Goal: Task Accomplishment & Management: Use online tool/utility

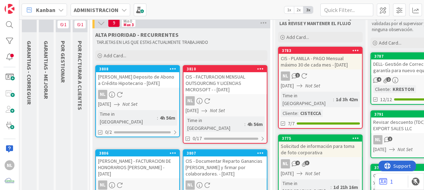
scroll to position [71, 0]
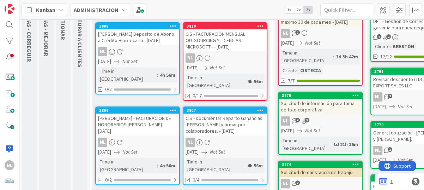
click at [329, 116] on div "NL 4 3" at bounding box center [320, 120] width 83 height 9
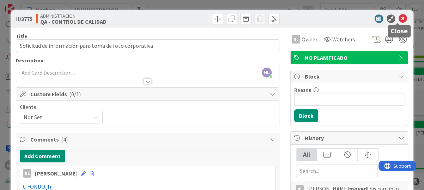
click at [399, 17] on icon at bounding box center [403, 18] width 8 height 8
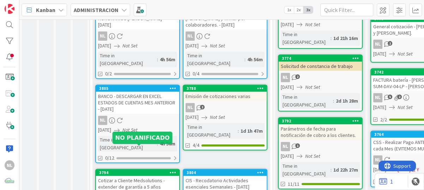
scroll to position [141, 0]
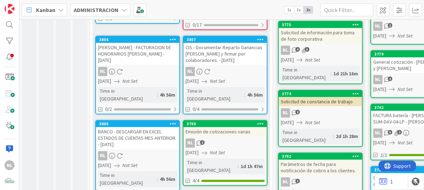
click at [129, 67] on div "NL" at bounding box center [137, 71] width 83 height 9
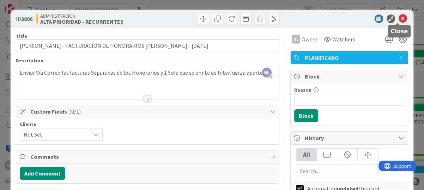
click at [399, 16] on icon at bounding box center [403, 18] width 8 height 8
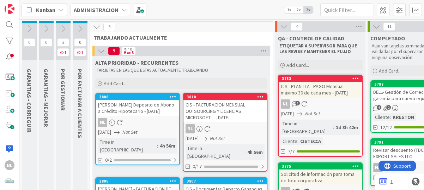
click at [65, 29] on icon at bounding box center [63, 29] width 8 height 8
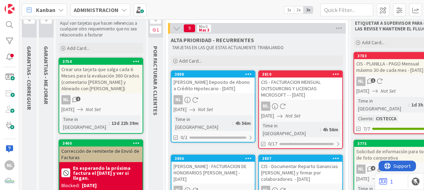
scroll to position [35, 0]
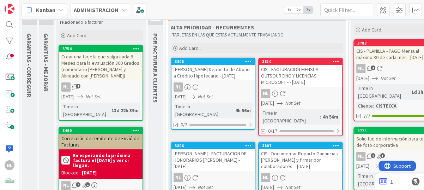
click at [107, 71] on div "Crear una tarjeta que salga cada 6 Meses para la evaluación 360 Grados (comenta…" at bounding box center [100, 66] width 83 height 28
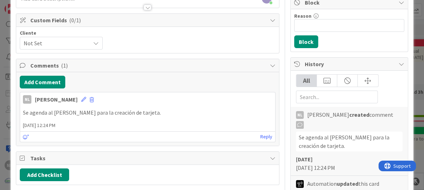
scroll to position [71, 0]
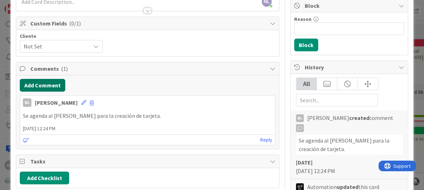
click at [39, 84] on button "Add Comment" at bounding box center [43, 85] width 46 height 13
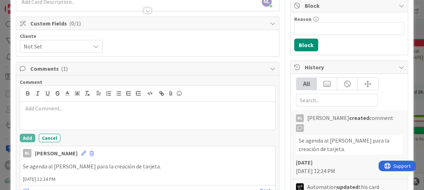
click at [37, 108] on p at bounding box center [148, 108] width 250 height 8
drag, startPoint x: 100, startPoint y: 110, endPoint x: 134, endPoint y: 121, distance: 36.3
click at [134, 121] on div "Se deja sin efecto tarjeta autotizado por el Sr Gabriel" at bounding box center [147, 115] width 255 height 28
click at [151, 108] on p "Se deja sin efecto tarjeta autorizado por el Sr Gabriel" at bounding box center [148, 108] width 250 height 8
click at [145, 110] on p "Se deja sin efecto tarjeta autorizado por el Sr Gabriel" at bounding box center [148, 108] width 250 height 8
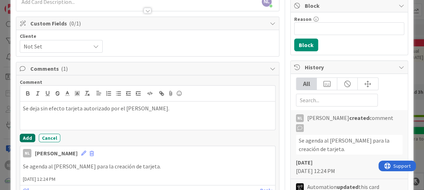
click at [28, 136] on button "Add" at bounding box center [28, 137] width 16 height 8
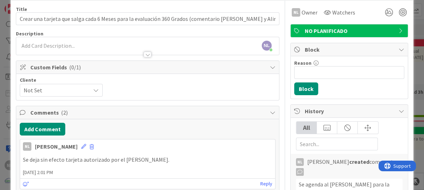
scroll to position [0, 0]
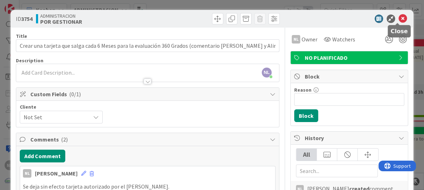
click at [399, 17] on icon at bounding box center [403, 18] width 8 height 8
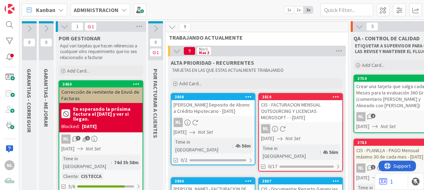
click at [64, 26] on icon at bounding box center [65, 27] width 8 height 8
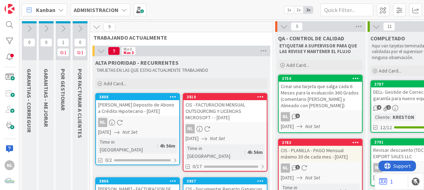
click at [79, 31] on icon at bounding box center [80, 29] width 8 height 8
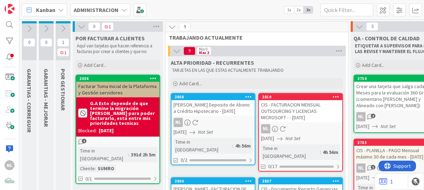
click at [65, 31] on icon at bounding box center [63, 29] width 8 height 8
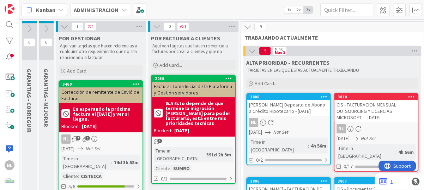
click at [63, 23] on icon at bounding box center [65, 27] width 8 height 8
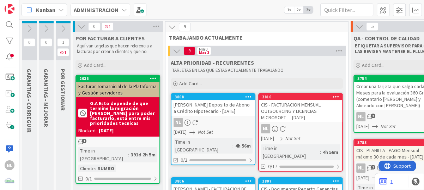
click at [80, 24] on icon at bounding box center [82, 27] width 8 height 8
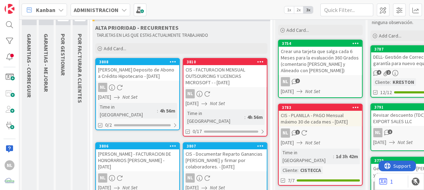
scroll to position [35, 0]
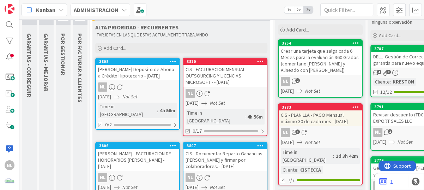
click at [135, 99] on icon "Not Set" at bounding box center [129, 96] width 15 height 6
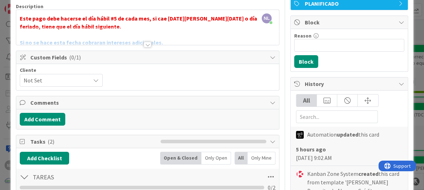
scroll to position [42, 0]
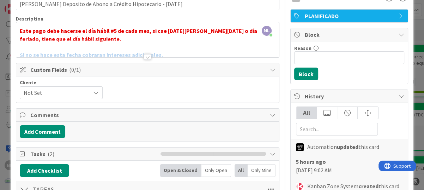
click at [145, 58] on div at bounding box center [148, 57] width 8 height 6
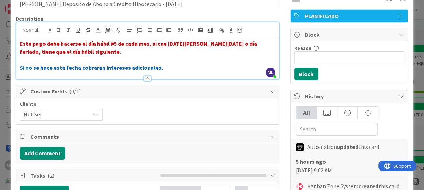
click at [171, 65] on p "Si no se hace esta fecha cobraran intereses adicionales." at bounding box center [148, 68] width 256 height 8
click at [144, 77] on div at bounding box center [148, 79] width 8 height 6
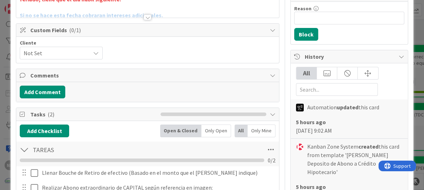
scroll to position [0, 0]
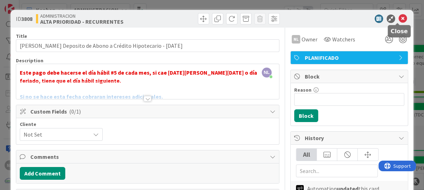
click at [400, 18] on icon at bounding box center [403, 18] width 8 height 8
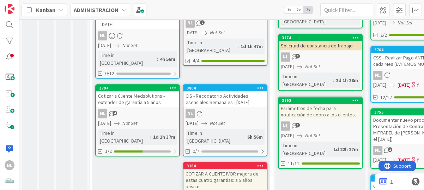
scroll to position [247, 0]
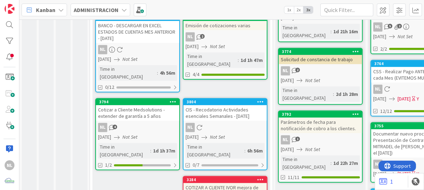
click at [130, 122] on div "NL 4" at bounding box center [137, 126] width 83 height 9
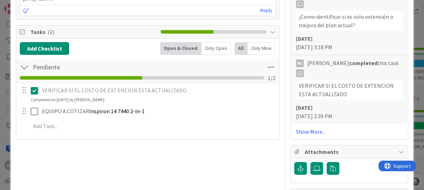
scroll to position [530, 0]
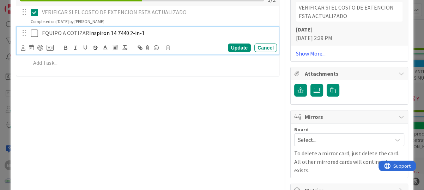
click at [34, 30] on icon at bounding box center [34, 33] width 7 height 8
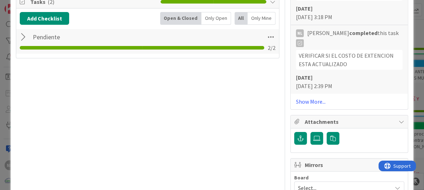
scroll to position [494, 0]
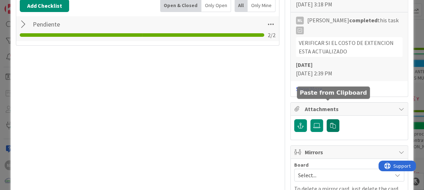
click at [330, 122] on icon "button" at bounding box center [333, 125] width 6 height 6
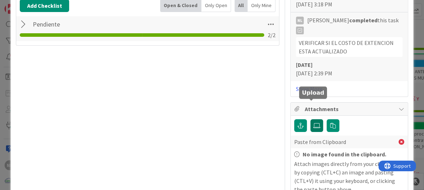
click at [313, 122] on icon at bounding box center [316, 125] width 7 height 6
click at [311, 119] on input "file" at bounding box center [311, 119] width 0 height 0
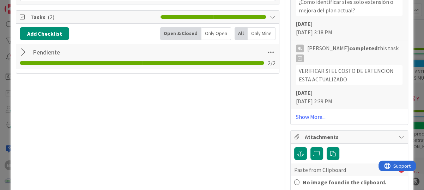
scroll to position [388, 0]
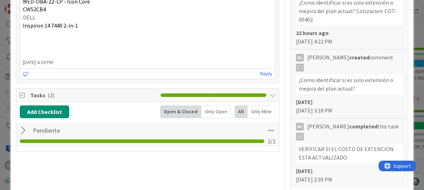
click at [20, 129] on div at bounding box center [24, 130] width 9 height 13
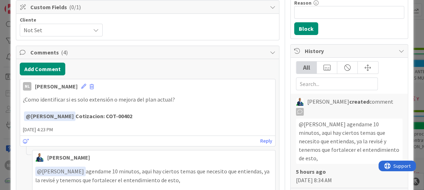
scroll to position [71, 0]
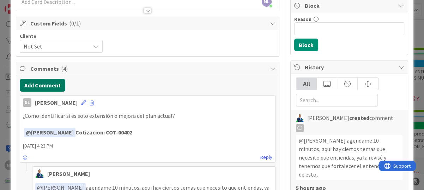
click at [40, 85] on button "Add Comment" at bounding box center [43, 85] width 46 height 13
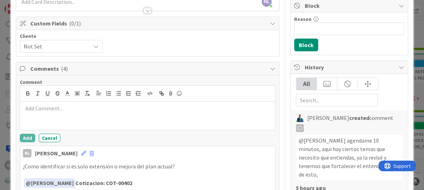
click at [47, 109] on p at bounding box center [148, 108] width 250 height 8
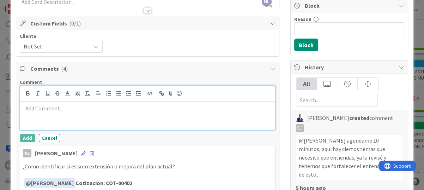
click at [26, 107] on p at bounding box center [148, 108] width 250 height 8
click at [68, 108] on p "cotización enviada" at bounding box center [148, 108] width 250 height 8
click at [22, 108] on div "cotización enviada por el Sr. Gabriel." at bounding box center [147, 115] width 255 height 28
click at [135, 106] on p "Cotización enviada por el Sr. Gabriel." at bounding box center [148, 108] width 250 height 8
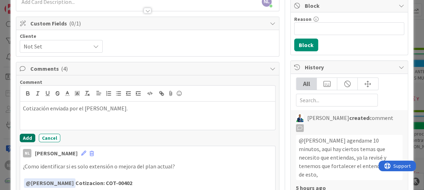
click at [32, 137] on button "Add" at bounding box center [28, 137] width 16 height 8
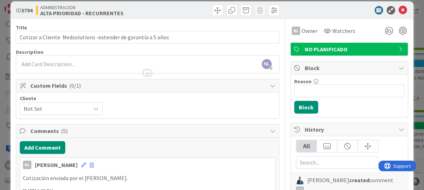
scroll to position [0, 0]
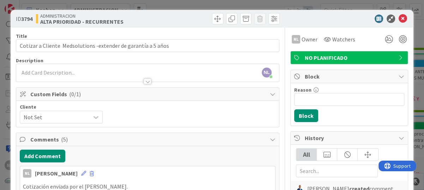
click at [403, 18] on div at bounding box center [345, 18] width 125 height 8
click at [399, 18] on icon at bounding box center [403, 18] width 8 height 8
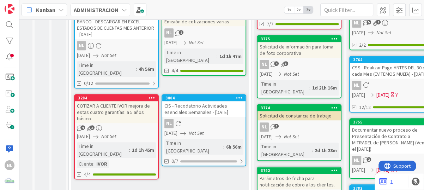
scroll to position [247, 21]
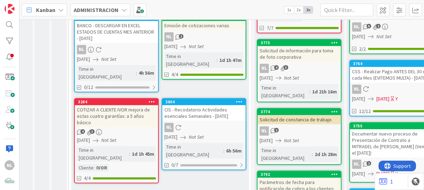
click at [116, 105] on div "3284 COTIZAR A CLIENTE IVOR mejora de estas cuatro garantías: a 5 años básico 4…" at bounding box center [116, 140] width 85 height 85
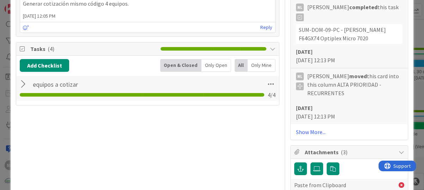
scroll to position [388, 0]
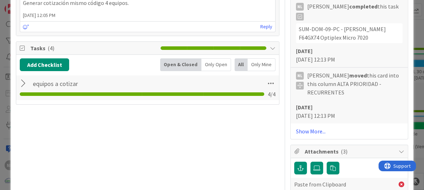
click at [24, 83] on div at bounding box center [24, 83] width 9 height 13
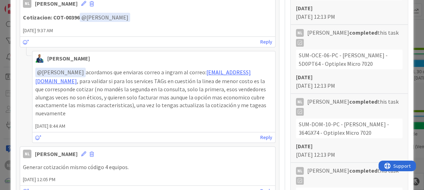
scroll to position [212, 0]
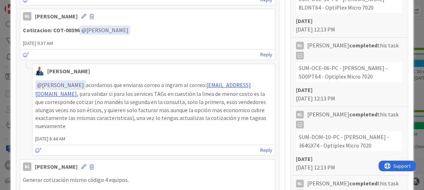
click at [173, 44] on span "19 September 2025 9:37 AM" at bounding box center [147, 43] width 255 height 7
drag, startPoint x: 51, startPoint y: 29, endPoint x: 78, endPoint y: 28, distance: 26.9
click at [78, 28] on strong "Cotizacion: COT-00396" at bounding box center [51, 29] width 57 height 7
drag, startPoint x: 78, startPoint y: 28, endPoint x: 72, endPoint y: 28, distance: 6.0
copy strong "COT-00396"
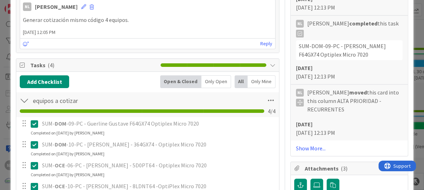
scroll to position [388, 0]
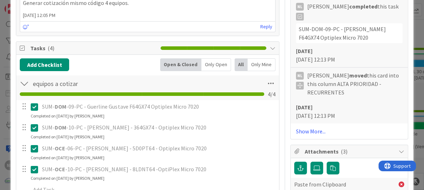
click at [24, 83] on div at bounding box center [24, 83] width 9 height 13
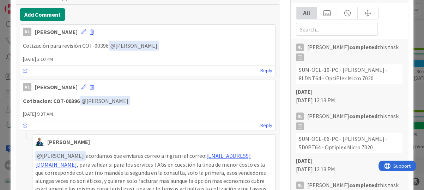
scroll to position [0, 0]
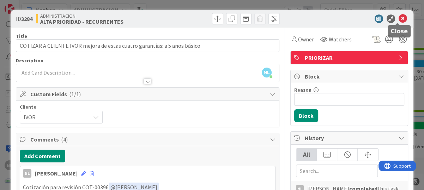
click at [399, 17] on icon at bounding box center [403, 18] width 8 height 8
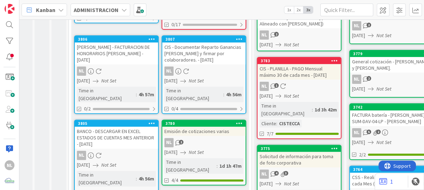
scroll to position [141, 21]
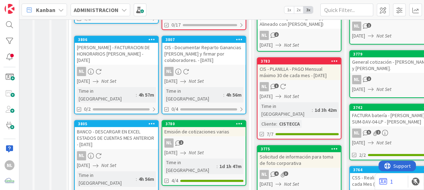
click at [132, 151] on div "NL" at bounding box center [116, 155] width 83 height 9
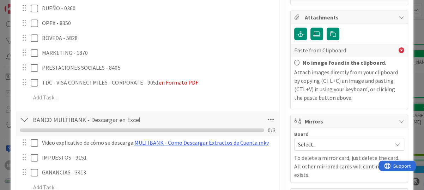
scroll to position [318, 0]
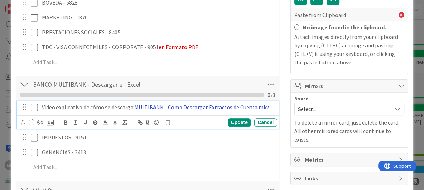
click at [152, 107] on link "MULTIBANK - Como Descargar Extractos de Cuenta.mkv" at bounding box center [201, 106] width 135 height 7
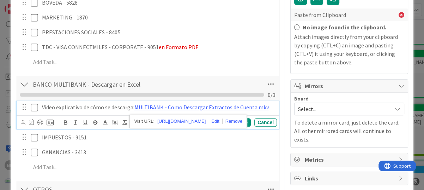
click at [169, 157] on div "GANANCIAS - 3413 Update Cancel" at bounding box center [148, 152] width 262 height 13
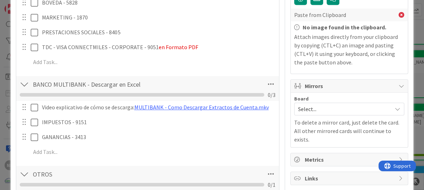
click at [132, 143] on div "Video explicativo de cómo se descarga: MULTIBANK - Como Descargar Extractos de …" at bounding box center [148, 131] width 256 height 60
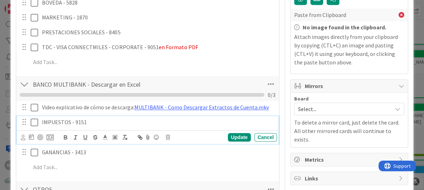
click at [34, 123] on icon at bounding box center [34, 122] width 7 height 8
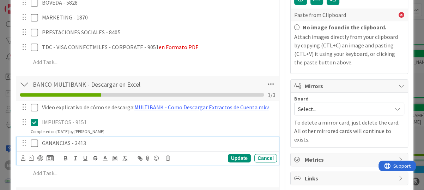
click at [36, 143] on icon at bounding box center [34, 143] width 7 height 8
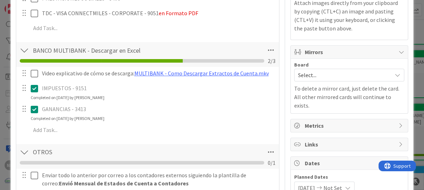
scroll to position [316, 0]
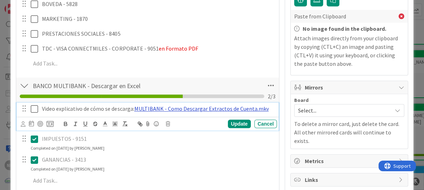
click at [211, 111] on link "MULTIBANK - Como Descargar Extractos de Cuenta.mkv" at bounding box center [201, 108] width 135 height 7
click at [193, 109] on link "MULTIBANK - Como Descargar Extractos de Cuenta.mkv" at bounding box center [201, 108] width 135 height 7
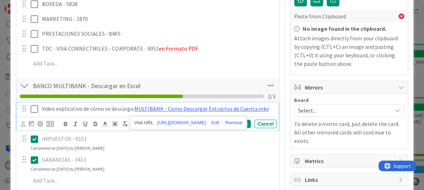
drag, startPoint x: 205, startPoint y: 148, endPoint x: 208, endPoint y: 152, distance: 4.8
click at [205, 148] on div "IMPUESTOS - 9151 Update Cancel Completed on 01/10/2025 by Nubia Lopez" at bounding box center [148, 141] width 262 height 19
click at [239, 110] on link "MULTIBANK - Como Descargar Extractos de Cuenta.mkv" at bounding box center [201, 108] width 135 height 7
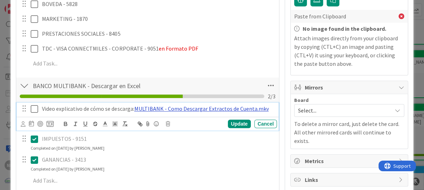
click at [137, 108] on link "MULTIBANK - Como Descargar Extractos de Cuenta.mkv" at bounding box center [201, 108] width 135 height 7
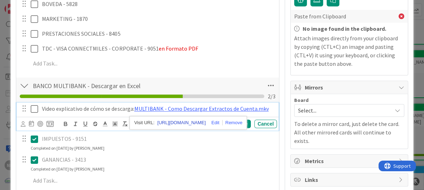
click at [177, 121] on link "https://cistecca.sharepoint.com/:v:/g/EbX9FnctGlZPjNZDDl5HcZoBeOdfvLjOxe6_uU9Gz…" at bounding box center [181, 122] width 48 height 9
click at [184, 123] on link "https://cistecca.sharepoint.com/:v:/g/EbX9FnctGlZPjNZDDl5HcZoBeOdfvLjOxe6_uU9Gz…" at bounding box center [181, 122] width 48 height 9
click at [32, 111] on icon at bounding box center [34, 108] width 7 height 8
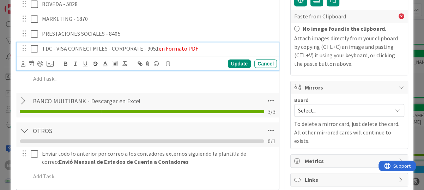
click at [243, 47] on p "TDC - VISA CONNECTMILES - CORPORATE - 9051 en Formato PDF" at bounding box center [158, 48] width 232 height 8
click at [228, 25] on div "Video explicativo de cómo se descarga: BANCO GENERAL - Como Descargar Extractos…" at bounding box center [148, 9] width 256 height 157
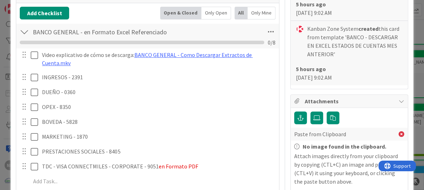
scroll to position [246, 0]
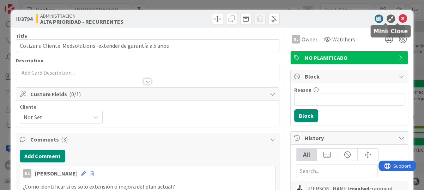
click at [399, 17] on icon at bounding box center [403, 18] width 8 height 8
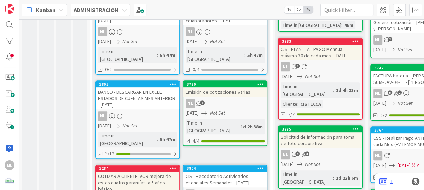
scroll to position [177, 0]
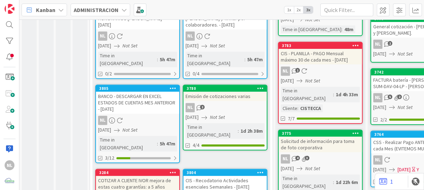
click at [145, 115] on div "NL" at bounding box center [137, 119] width 83 height 9
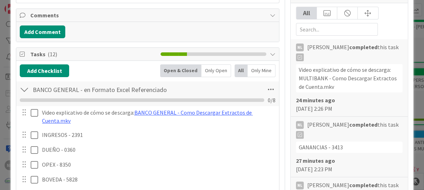
scroll to position [212, 0]
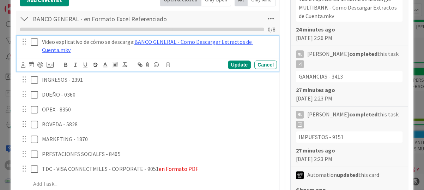
click at [32, 38] on icon at bounding box center [34, 42] width 7 height 8
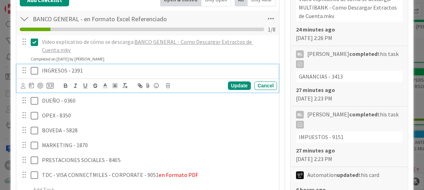
click at [32, 70] on icon at bounding box center [34, 70] width 7 height 8
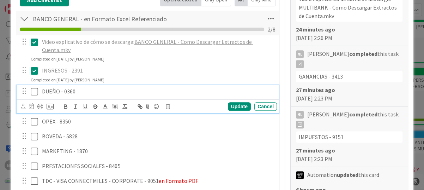
click at [36, 89] on icon at bounding box center [34, 91] width 7 height 8
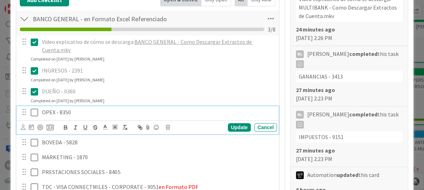
click at [34, 111] on icon at bounding box center [34, 112] width 7 height 8
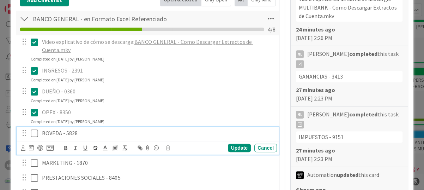
click at [36, 129] on icon at bounding box center [34, 133] width 7 height 8
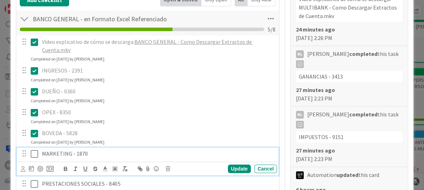
click at [34, 154] on icon at bounding box center [34, 153] width 7 height 8
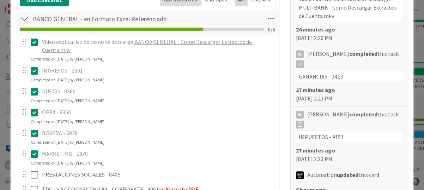
scroll to position [282, 0]
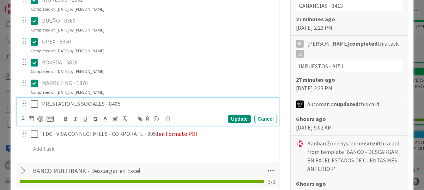
click at [34, 105] on icon at bounding box center [34, 104] width 7 height 8
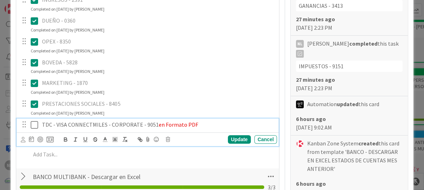
click at [35, 125] on icon at bounding box center [34, 124] width 7 height 8
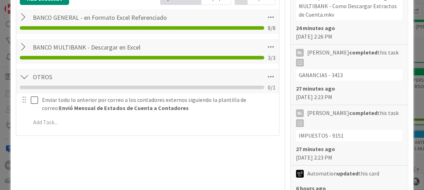
scroll to position [212, 0]
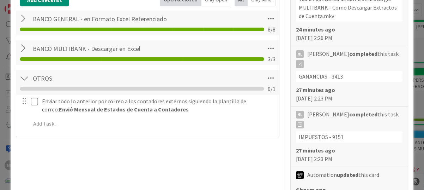
click at [22, 48] on div at bounding box center [24, 48] width 9 height 13
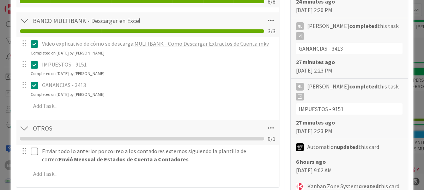
scroll to position [282, 0]
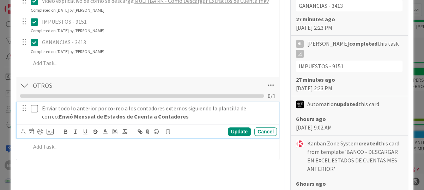
click at [33, 108] on icon at bounding box center [34, 108] width 7 height 8
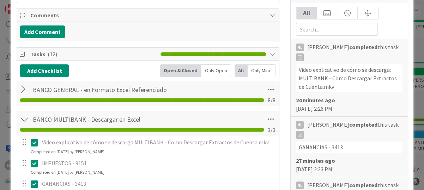
scroll to position [0, 0]
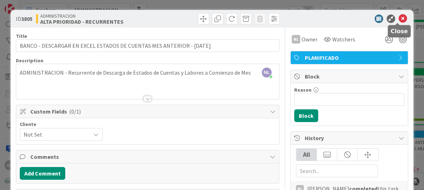
click at [399, 19] on icon at bounding box center [403, 18] width 8 height 8
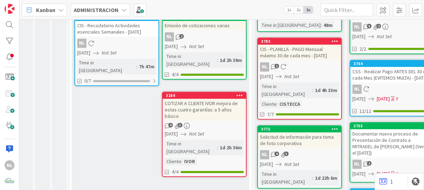
scroll to position [212, 21]
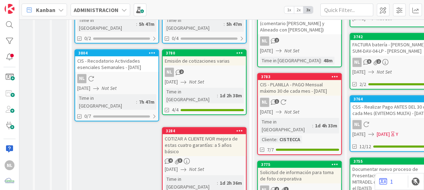
click at [204, 166] on icon "Not Set" at bounding box center [196, 169] width 15 height 6
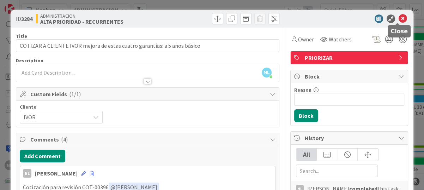
click at [399, 19] on icon at bounding box center [403, 18] width 8 height 8
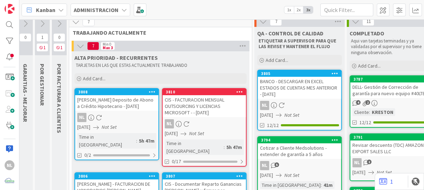
scroll to position [0, 21]
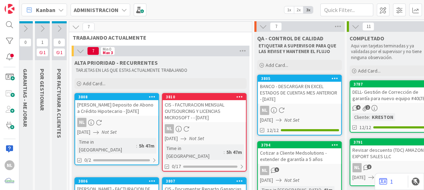
click at [115, 126] on div "NL" at bounding box center [116, 122] width 83 height 9
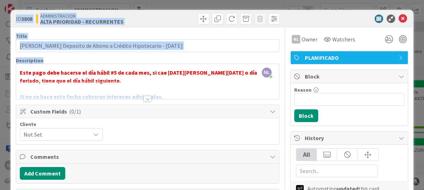
drag, startPoint x: 16, startPoint y: 18, endPoint x: 213, endPoint y: 55, distance: 200.8
drag, startPoint x: 213, startPoint y: 55, endPoint x: 193, endPoint y: 48, distance: 21.3
copy div "ID 3808 ADMINISTRACION ALTA PRIORIDAD - RECURRENTES Title 75 / 128 Description"
click at [221, 49] on input "[PERSON_NAME] Deposito de Abono a Crédito Hipotecario - [DATE]" at bounding box center [148, 45] width 264 height 13
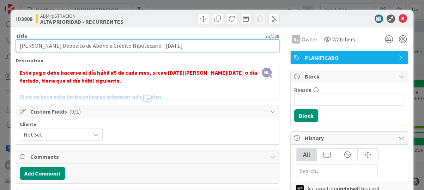
drag, startPoint x: 20, startPoint y: 46, endPoint x: 202, endPoint y: 47, distance: 182.2
click at [202, 47] on input "[PERSON_NAME] Deposito de Abono a Crédito Hipotecario - [DATE]" at bounding box center [148, 45] width 264 height 13
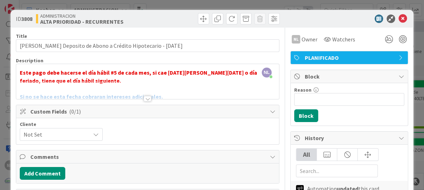
drag, startPoint x: 197, startPoint y: 46, endPoint x: 160, endPoint y: 28, distance: 41.8
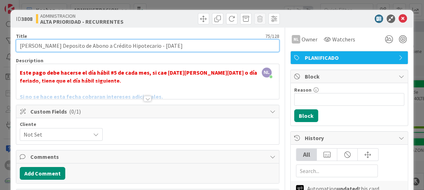
drag, startPoint x: 19, startPoint y: 42, endPoint x: 210, endPoint y: 45, distance: 191.4
click at [210, 45] on input "[PERSON_NAME] Deposito de Abono a Crédito Hipotecario - [DATE]" at bounding box center [148, 45] width 264 height 13
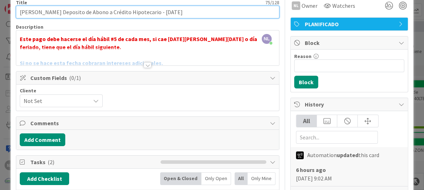
scroll to position [35, 0]
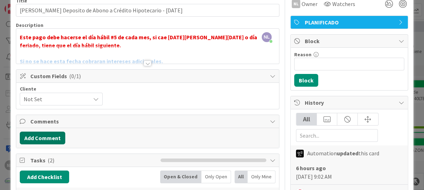
click at [50, 133] on button "Add Comment" at bounding box center [43, 137] width 46 height 13
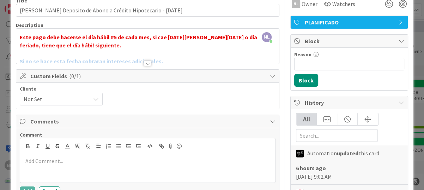
click at [37, 163] on p at bounding box center [148, 161] width 250 height 8
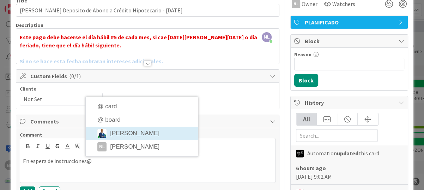
click at [119, 134] on div "Comment En espera de instrucciones@ @ card @ board Gabriel Adrian NL Nubia Lope…" at bounding box center [148, 162] width 256 height 63
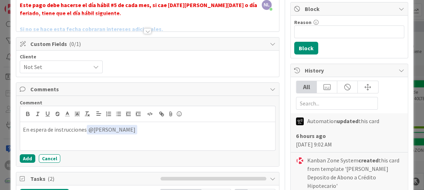
scroll to position [71, 0]
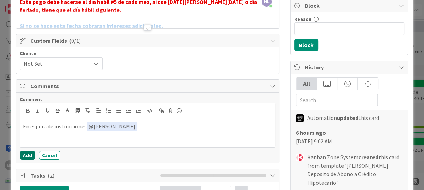
click at [22, 154] on button "Add" at bounding box center [28, 155] width 16 height 8
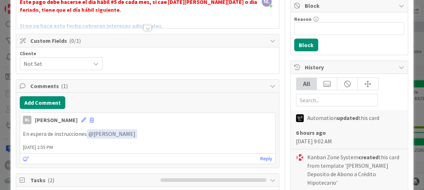
scroll to position [0, 0]
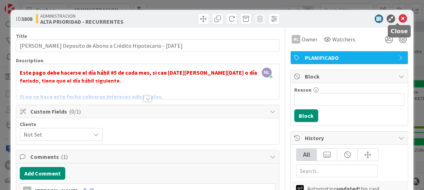
click at [401, 19] on icon at bounding box center [403, 18] width 8 height 8
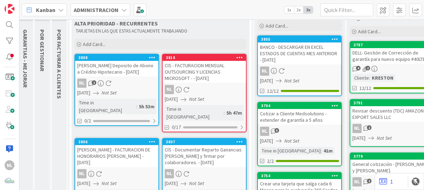
scroll to position [71, 21]
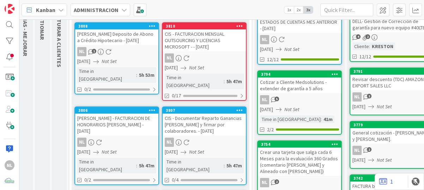
click at [92, 121] on div "3806 Gabriel Adrian - FACTURACION DE HONORARIOS GIL - 10/01/2025 NL 01/10/2025 …" at bounding box center [116, 145] width 85 height 78
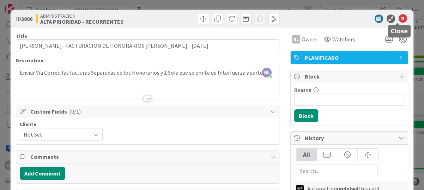
click at [399, 18] on icon at bounding box center [403, 18] width 8 height 8
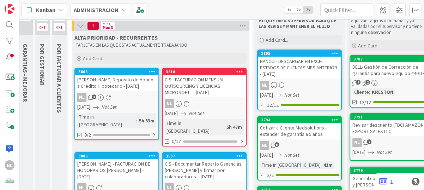
scroll to position [0, 21]
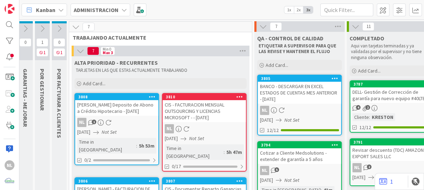
click at [304, 101] on div "BANCO - DESCARGAR EN EXCEL ESTADOS DE CUENTAS MES ANTERIOR - [DATE]" at bounding box center [299, 93] width 83 height 22
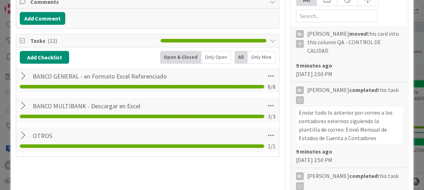
scroll to position [212, 0]
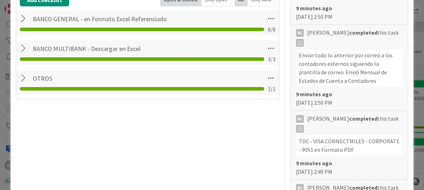
click at [22, 16] on div at bounding box center [24, 18] width 9 height 13
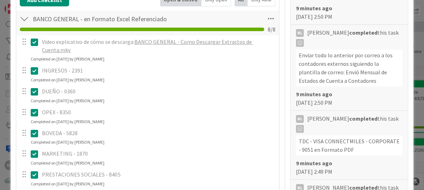
scroll to position [0, 0]
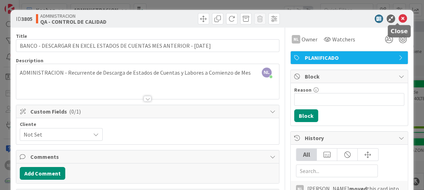
click at [399, 16] on icon at bounding box center [403, 18] width 8 height 8
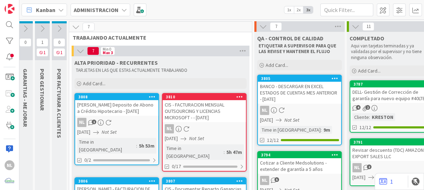
click at [120, 122] on div "3808 Gabriel Adrian - Hacer Deposito de Abono a Crédito Hipotecario - 10/01/202…" at bounding box center [116, 129] width 85 height 72
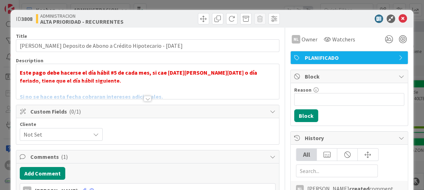
scroll to position [106, 0]
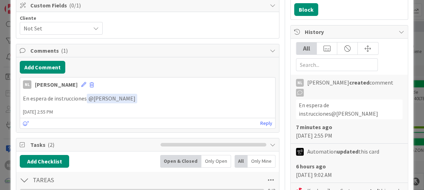
click at [150, 97] on p "En espera de instrucciones ﻿ @ Gabriel Adrian ﻿" at bounding box center [148, 99] width 250 height 10
click at [81, 83] on icon at bounding box center [83, 84] width 5 height 5
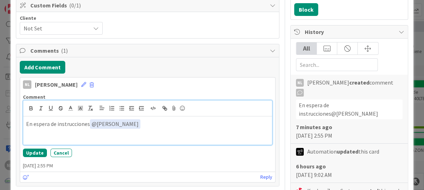
click at [139, 124] on p "En espera de instrucciones ﻿ @ Gabriel Adrian ﻿" at bounding box center [147, 124] width 243 height 10
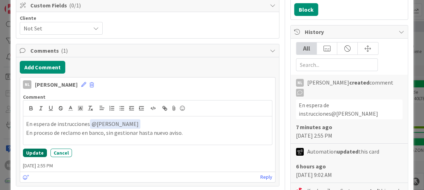
click at [28, 152] on button "Update" at bounding box center [35, 152] width 24 height 8
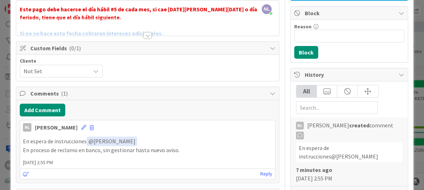
scroll to position [0, 0]
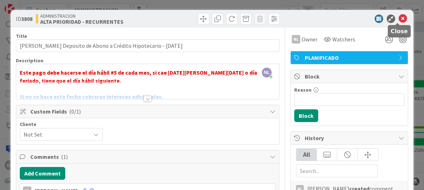
click at [399, 17] on icon at bounding box center [403, 18] width 8 height 8
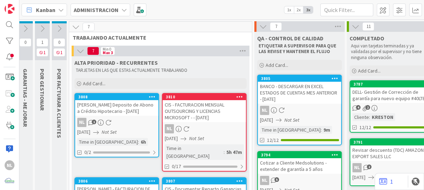
click at [106, 125] on icon at bounding box center [109, 122] width 6 height 6
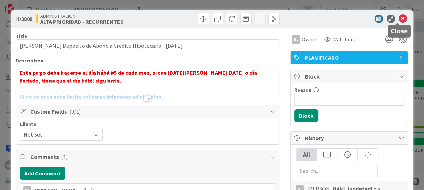
click at [399, 18] on icon at bounding box center [403, 18] width 8 height 8
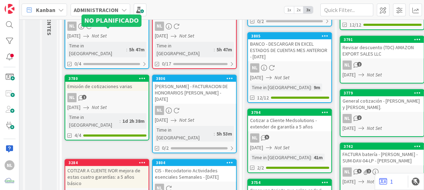
scroll to position [141, 31]
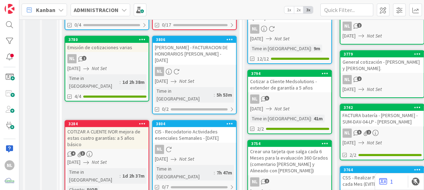
click at [193, 155] on icon "Not Set" at bounding box center [186, 158] width 15 height 6
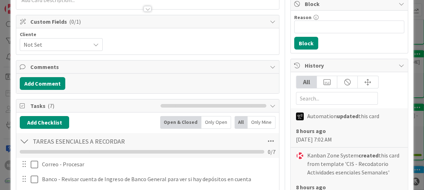
scroll to position [106, 0]
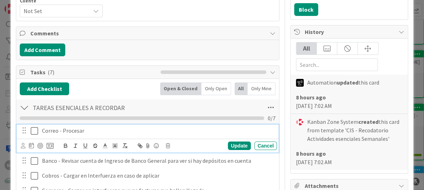
click at [35, 130] on icon at bounding box center [34, 130] width 7 height 8
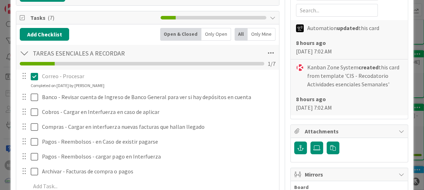
scroll to position [177, 0]
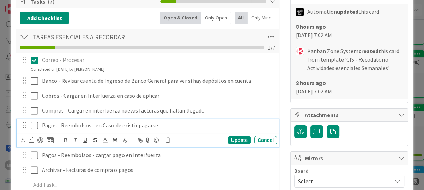
click at [35, 125] on icon at bounding box center [34, 125] width 7 height 8
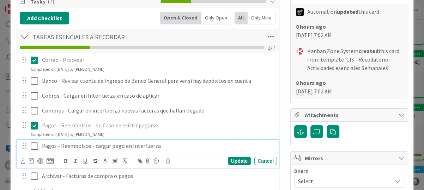
click at [35, 146] on icon at bounding box center [34, 146] width 7 height 8
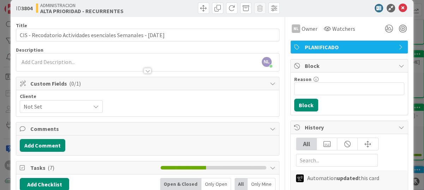
scroll to position [0, 0]
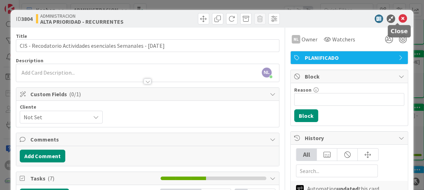
click at [399, 17] on icon at bounding box center [403, 18] width 8 height 8
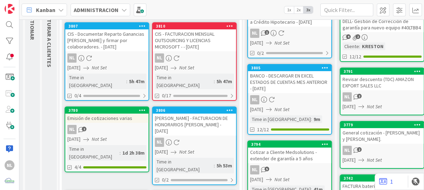
scroll to position [106, 31]
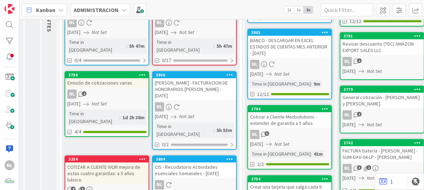
click at [198, 102] on div "NL" at bounding box center [194, 106] width 83 height 9
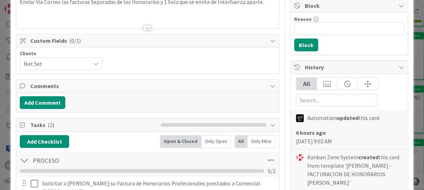
scroll to position [141, 0]
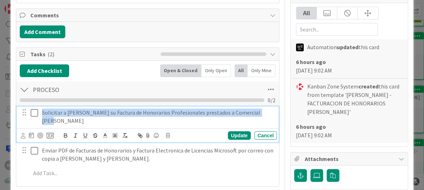
drag, startPoint x: 41, startPoint y: 111, endPoint x: 264, endPoint y: 112, distance: 223.1
click at [264, 112] on div "Solicitar a Gabriel Adrian su Factura de Honorarios Profesionales prestados a C…" at bounding box center [158, 116] width 238 height 20
copy p "Solicitar a Gabriel Adrian su Factura de Honorarios Profesionales prestados a C…"
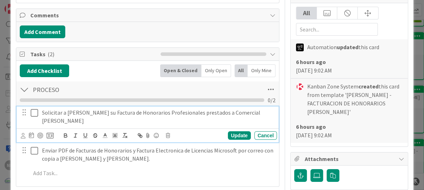
click at [201, 173] on div "PROCESO Checklist Name 7 / 64 PROCESO 0 / 2 Solicitar a Gabriel Adrian su Factu…" at bounding box center [147, 131] width 263 height 102
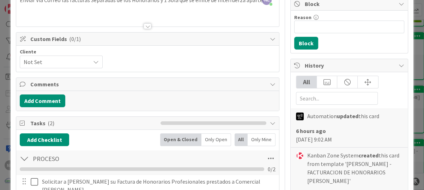
scroll to position [71, 0]
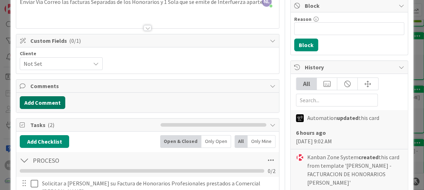
click at [49, 100] on button "Add Comment" at bounding box center [43, 102] width 46 height 13
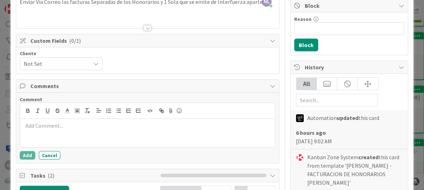
click at [47, 126] on p at bounding box center [148, 125] width 250 height 8
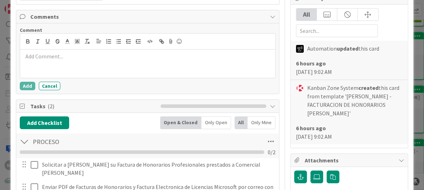
scroll to position [141, 0]
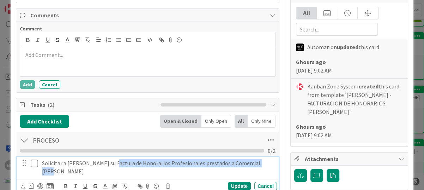
drag, startPoint x: 109, startPoint y: 162, endPoint x: 259, endPoint y: 162, distance: 150.0
click at [259, 162] on p "Solicitar a Gabriel Adrian su Factura de Honorarios Profesionales prestados a C…" at bounding box center [158, 167] width 232 height 16
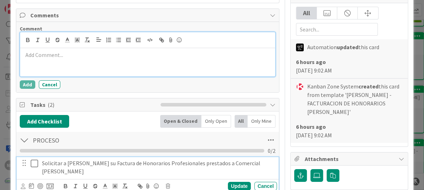
click at [201, 61] on div at bounding box center [147, 62] width 255 height 28
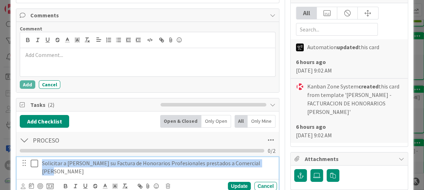
drag, startPoint x: 43, startPoint y: 163, endPoint x: 255, endPoint y: 165, distance: 212.5
click at [255, 165] on p "Solicitar a Gabriel Adrian su Factura de Honorarios Profesionales prestados a C…" at bounding box center [158, 167] width 232 height 16
copy p "Solicitar a Gabriel Adrian su Factura de Honorarios Profesionales prestados a C…"
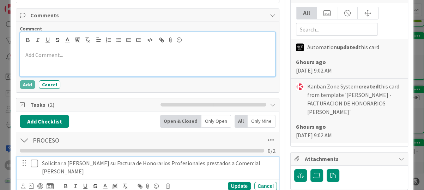
click at [42, 55] on p at bounding box center [148, 55] width 250 height 8
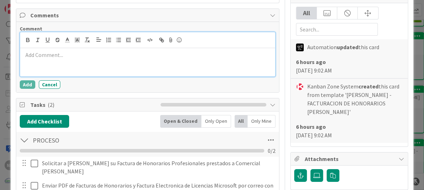
paste div
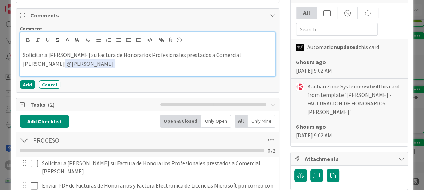
click at [280, 95] on div "Title 59 / 128 Gabriel Adrian - FACTURACION DE HONORARIOS GIL - 10/01/2025 Desc…" at bounding box center [212, 126] width 393 height 481
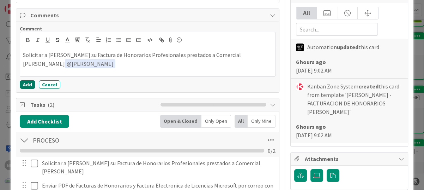
click at [25, 86] on button "Add" at bounding box center [28, 84] width 16 height 8
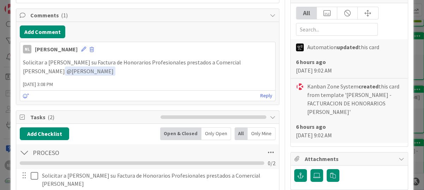
scroll to position [0, 0]
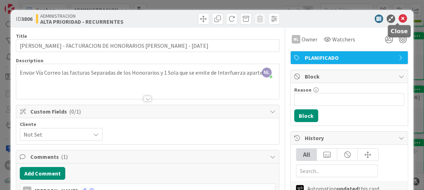
click at [399, 19] on icon at bounding box center [403, 18] width 8 height 8
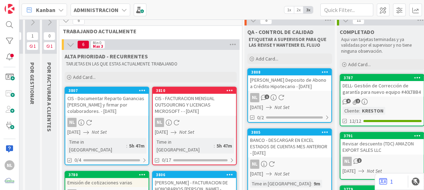
scroll to position [0, 31]
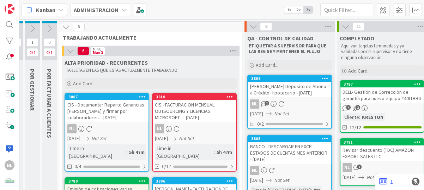
click at [98, 121] on div "CIS - Documentar Reparto Ganancias [PERSON_NAME] y firmar por colaboradores. - …" at bounding box center [106, 111] width 83 height 22
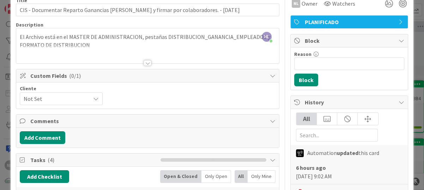
scroll to position [35, 0]
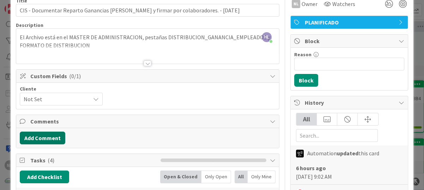
click at [52, 135] on button "Add Comment" at bounding box center [43, 137] width 46 height 13
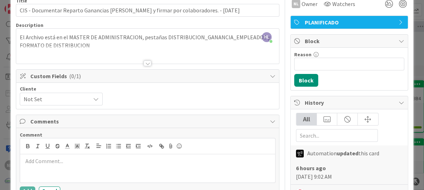
click at [44, 163] on p at bounding box center [148, 161] width 250 height 8
click at [92, 162] on p "En espera de instrucciones" at bounding box center [148, 161] width 250 height 8
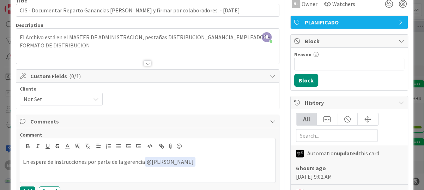
click at [197, 133] on div "Comment En espera de instrucciones por parte de la gerencia ﻿ @ Gabriel Adrian …" at bounding box center [148, 162] width 256 height 63
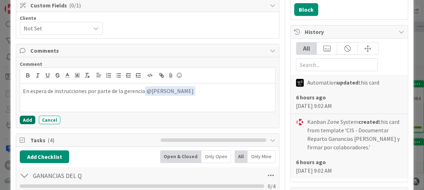
click at [27, 120] on button "Add" at bounding box center [28, 119] width 16 height 8
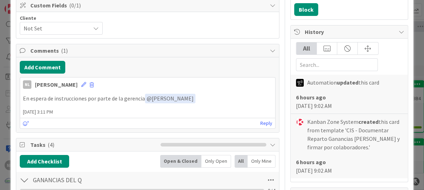
scroll to position [0, 0]
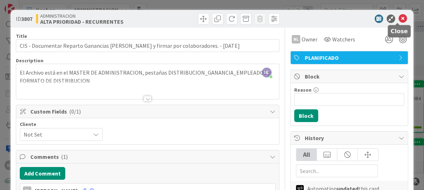
click at [399, 20] on icon at bounding box center [403, 18] width 8 height 8
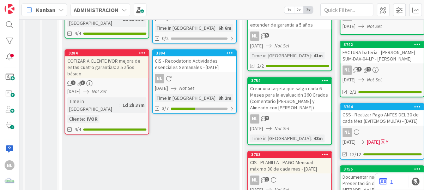
scroll to position [212, 31]
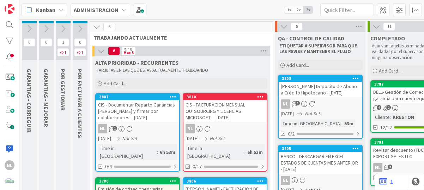
click at [239, 124] on div "NL" at bounding box center [225, 128] width 83 height 9
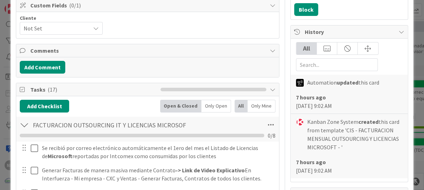
scroll to position [141, 0]
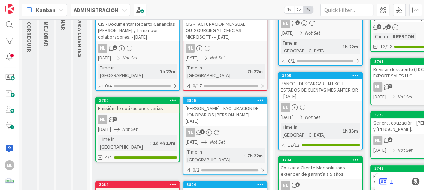
scroll to position [71, 0]
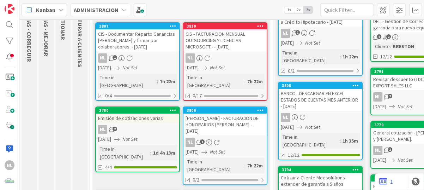
click at [226, 59] on div "NL" at bounding box center [225, 57] width 83 height 9
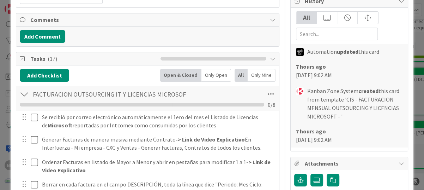
scroll to position [141, 0]
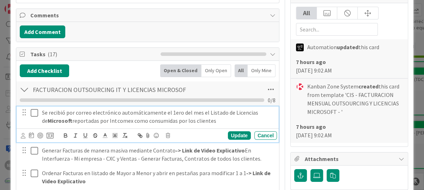
click at [34, 113] on icon at bounding box center [34, 112] width 7 height 8
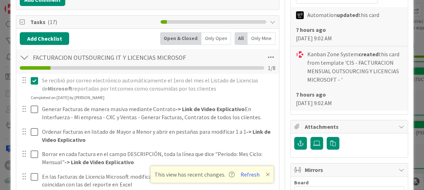
scroll to position [177, 0]
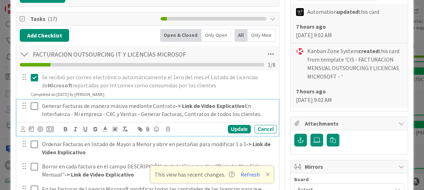
click at [35, 104] on icon at bounding box center [34, 106] width 7 height 8
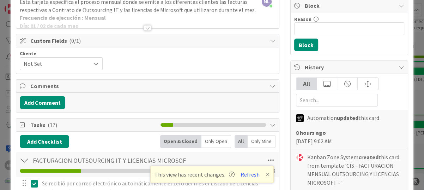
scroll to position [0, 0]
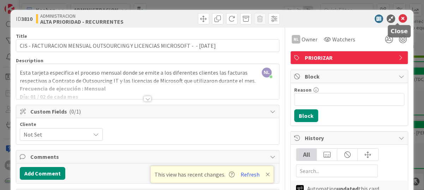
click at [399, 18] on icon at bounding box center [403, 18] width 8 height 8
